Goal: Task Accomplishment & Management: Use online tool/utility

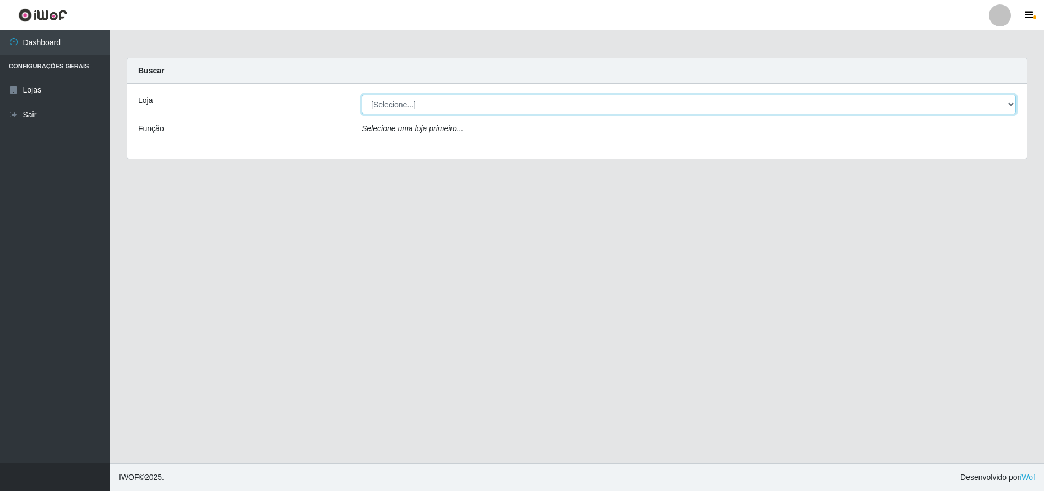
click at [377, 101] on select "[Selecione...] Extraplus - Loja 50 [GEOGRAPHIC_DATA]" at bounding box center [689, 104] width 654 height 19
select select "451"
click at [362, 95] on select "[Selecione...] Extraplus - Loja 50 [GEOGRAPHIC_DATA]" at bounding box center [689, 104] width 654 height 19
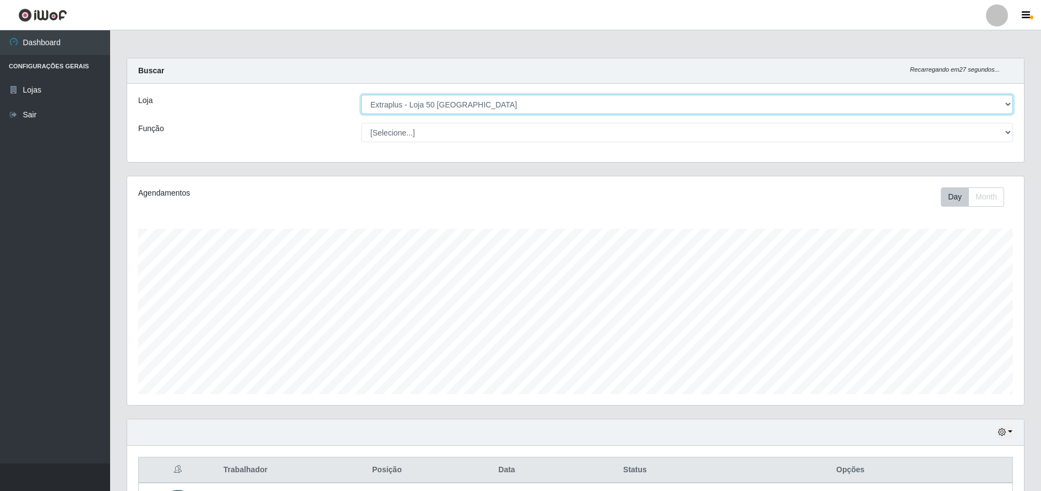
scroll to position [143, 0]
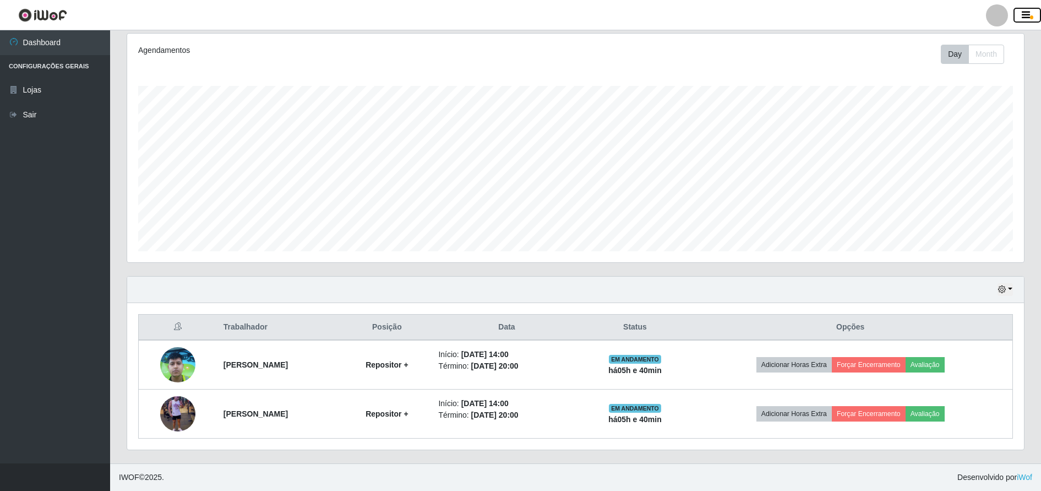
click at [1029, 12] on icon "button" at bounding box center [1026, 15] width 8 height 10
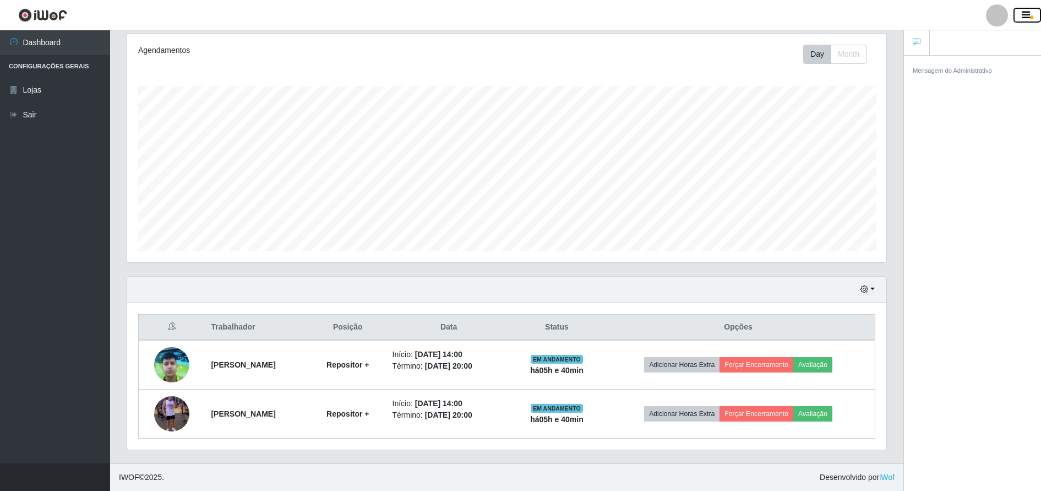
scroll to position [550447, 549916]
click at [1029, 12] on icon "button" at bounding box center [1026, 15] width 8 height 10
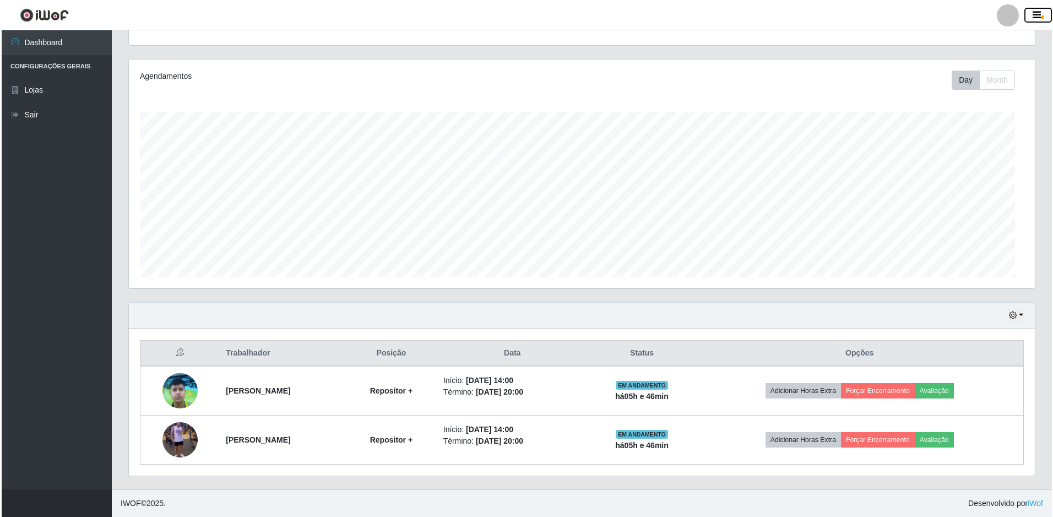
scroll to position [229, 906]
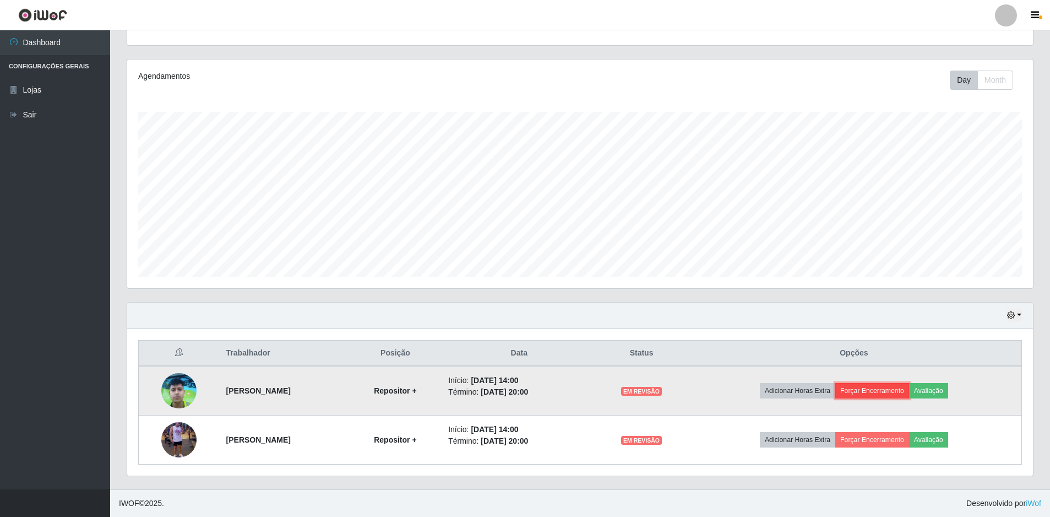
click at [896, 389] on button "Forçar Encerramento" at bounding box center [872, 390] width 74 height 15
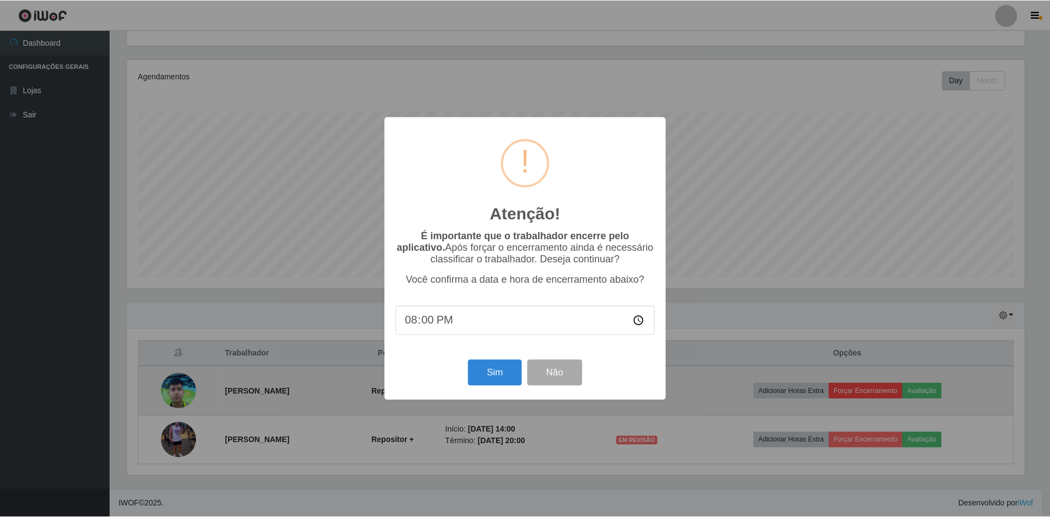
scroll to position [229, 900]
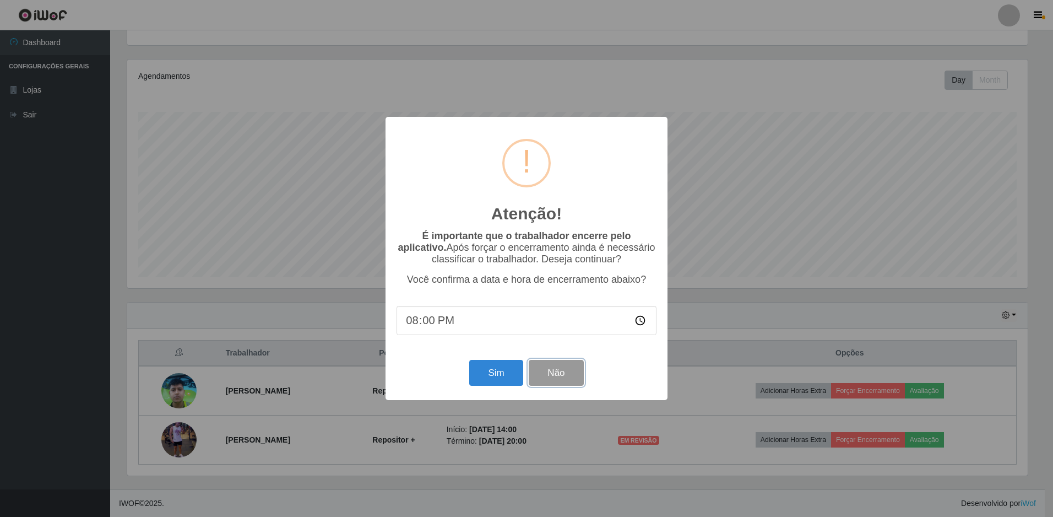
click at [565, 373] on button "Não" at bounding box center [556, 373] width 55 height 26
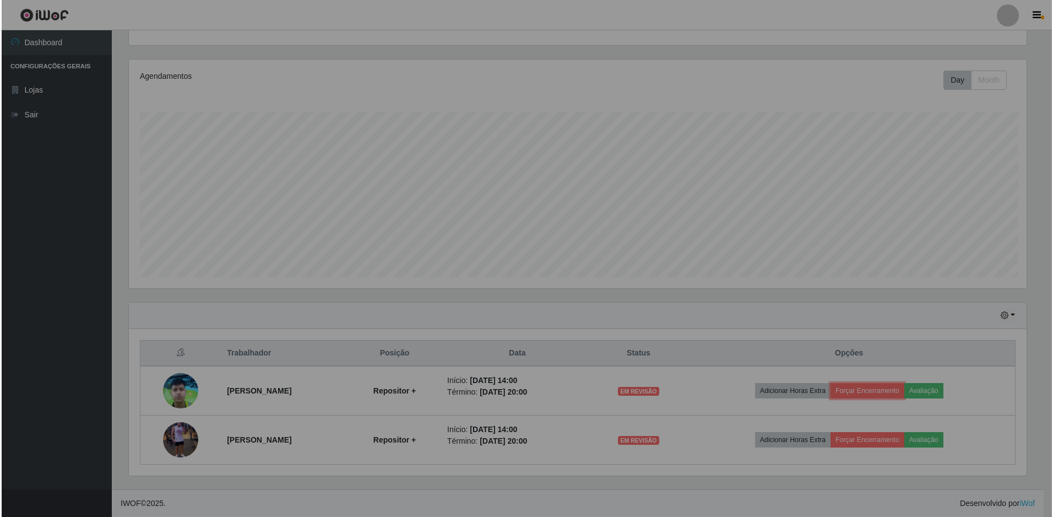
scroll to position [229, 906]
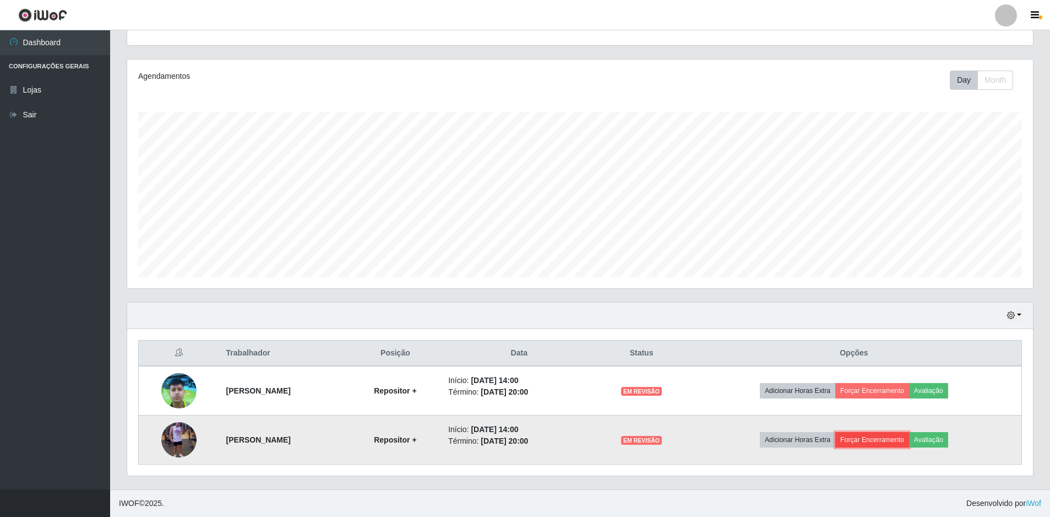
click at [896, 438] on button "Forçar Encerramento" at bounding box center [872, 439] width 74 height 15
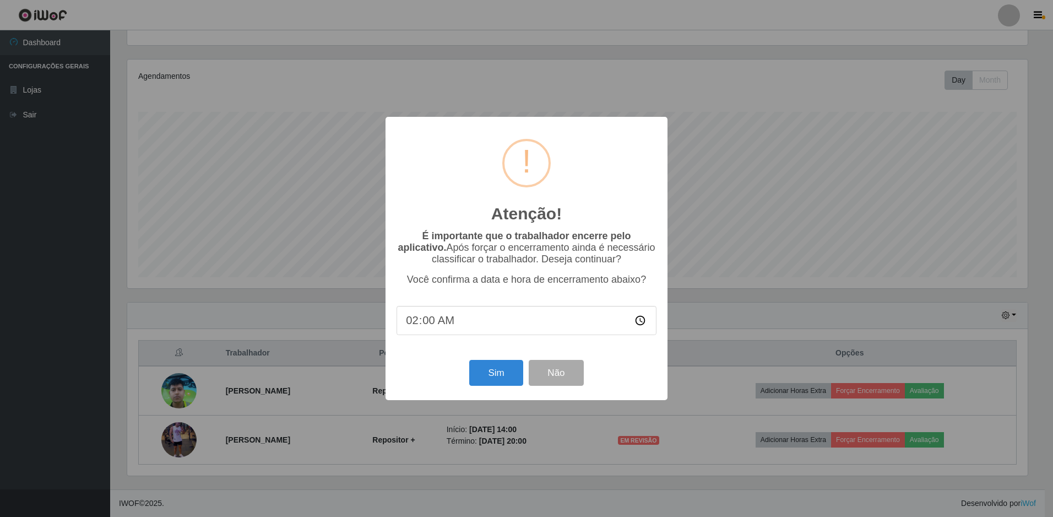
type input "20:00"
click at [510, 379] on button "Sim" at bounding box center [495, 373] width 53 height 26
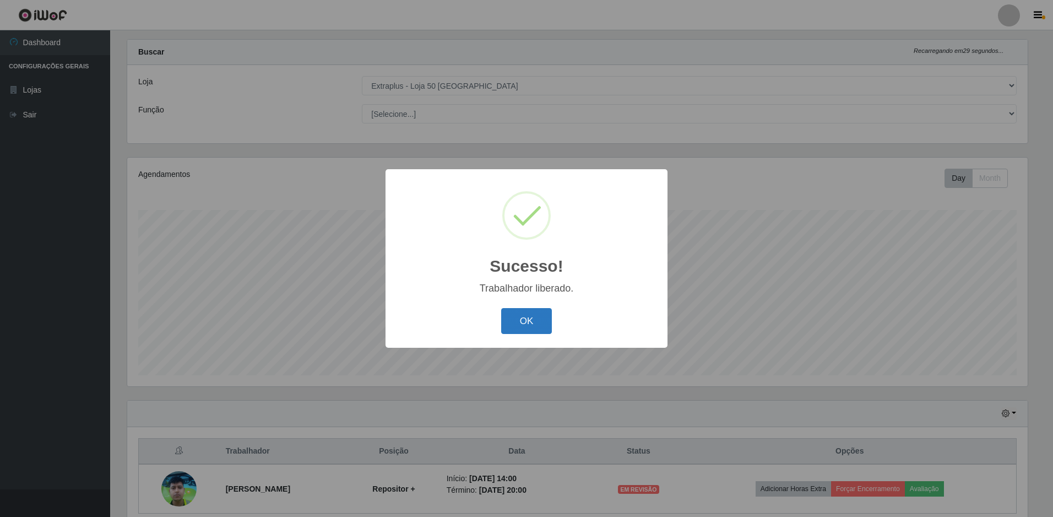
click at [530, 314] on button "OK" at bounding box center [526, 321] width 51 height 26
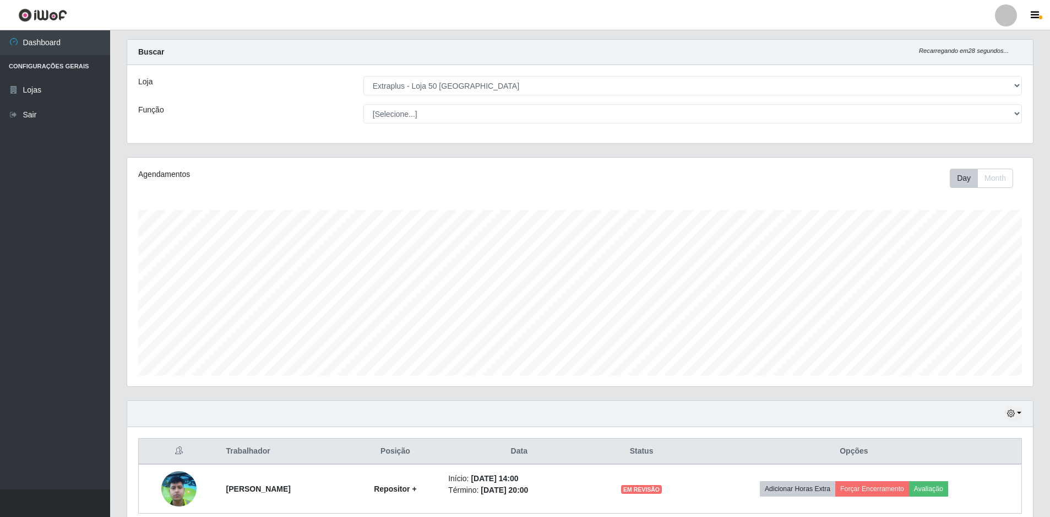
scroll to position [68, 0]
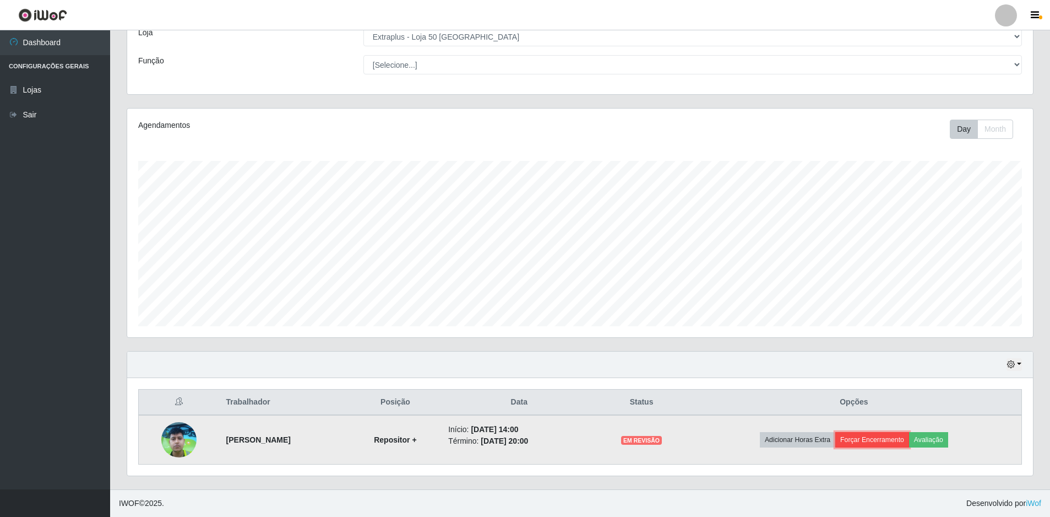
click at [889, 441] on button "Forçar Encerramento" at bounding box center [872, 439] width 74 height 15
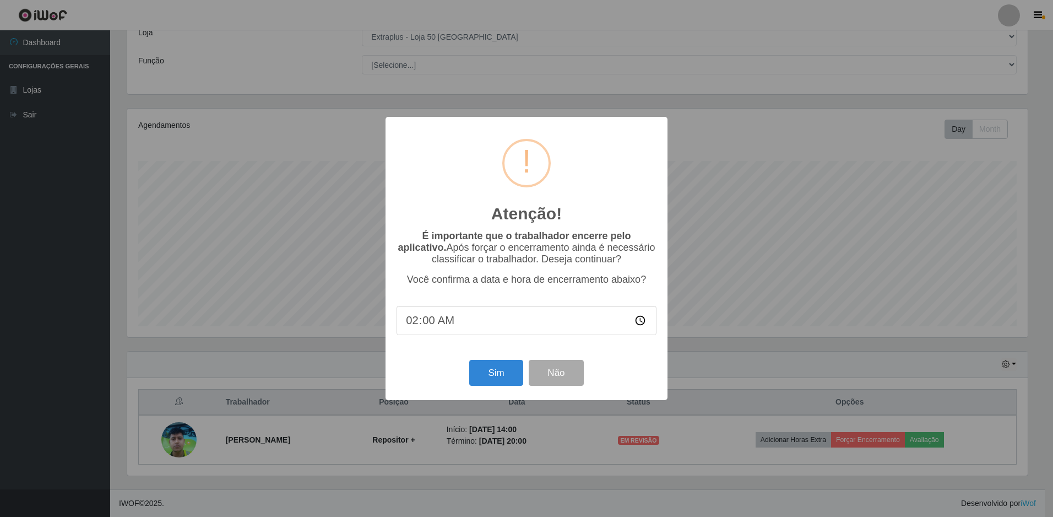
type input "20:00"
click at [515, 366] on button "Sim" at bounding box center [495, 373] width 53 height 26
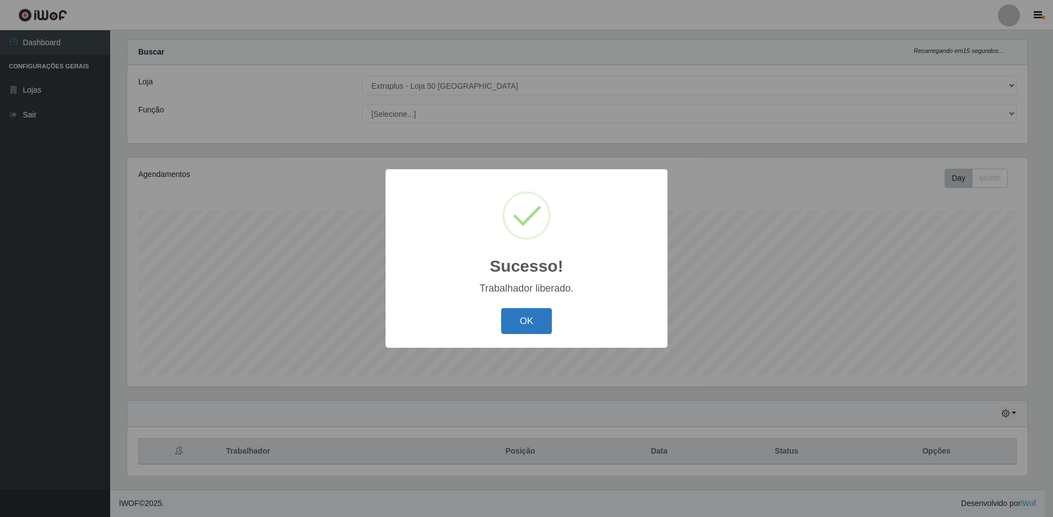
click at [519, 332] on button "OK" at bounding box center [526, 321] width 51 height 26
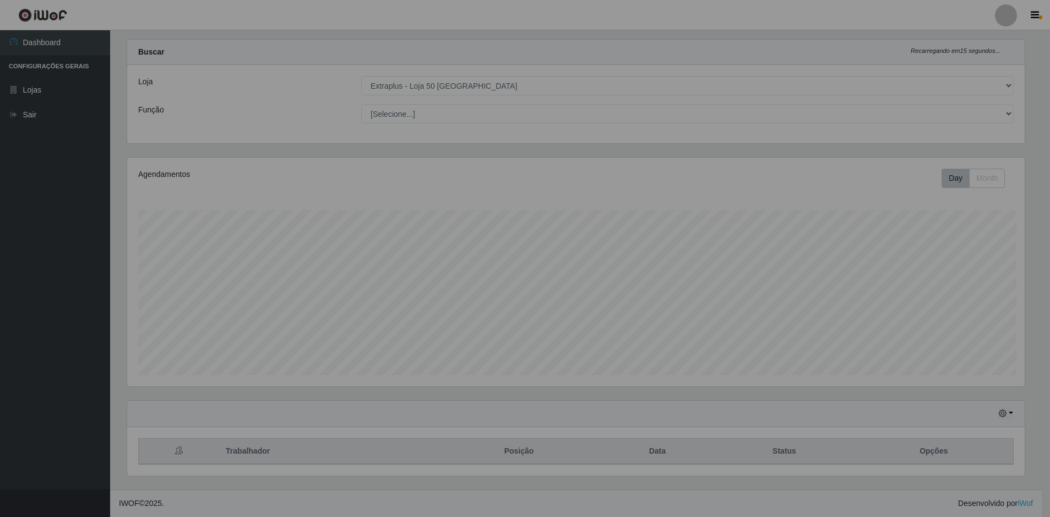
scroll to position [229, 906]
